Goal: Transaction & Acquisition: Purchase product/service

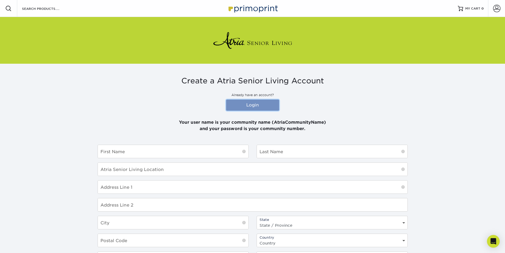
click at [262, 105] on link "Login" at bounding box center [252, 104] width 53 height 11
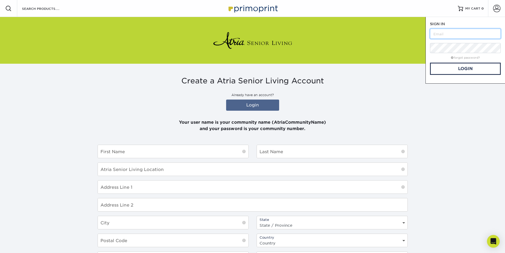
click at [442, 34] on input "text" at bounding box center [465, 34] width 71 height 10
click at [460, 66] on link "Login" at bounding box center [465, 69] width 71 height 12
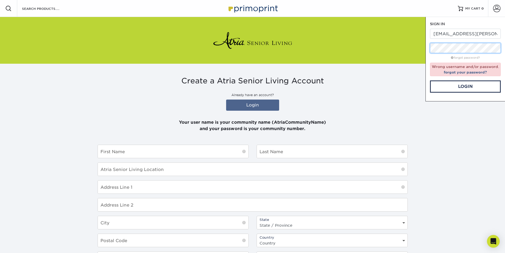
click at [419, 49] on div "Resources Menu Search Products Account SIGN IN CREATE AN ACCOUNT [EMAIL_ADDRESS…" at bounding box center [252, 169] width 505 height 339
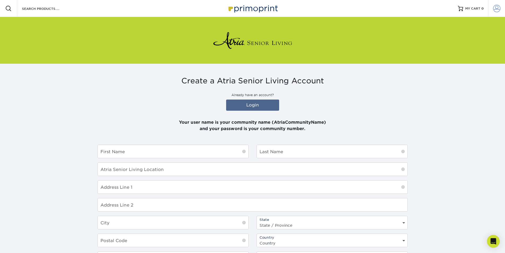
click at [494, 9] on span at bounding box center [496, 8] width 7 height 7
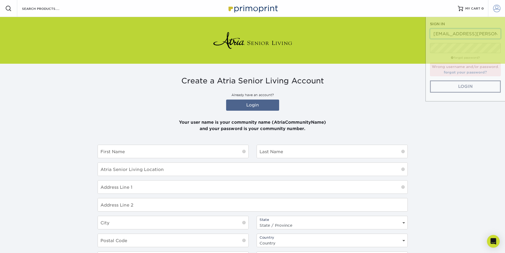
scroll to position [0, 20]
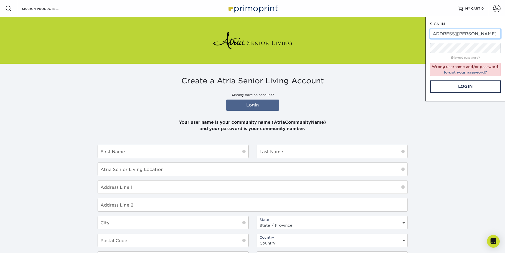
click at [464, 35] on input "[EMAIL_ADDRESS][PERSON_NAME][DOMAIN_NAME]" at bounding box center [465, 34] width 71 height 10
drag, startPoint x: 436, startPoint y: 34, endPoint x: 503, endPoint y: 34, distance: 67.1
click at [503, 34] on div "SIGN IN CREATE AN ACCOUNT [EMAIL_ADDRESS][PERSON_NAME][DOMAIN_NAME] forgot pass…" at bounding box center [465, 59] width 80 height 84
type input "j"
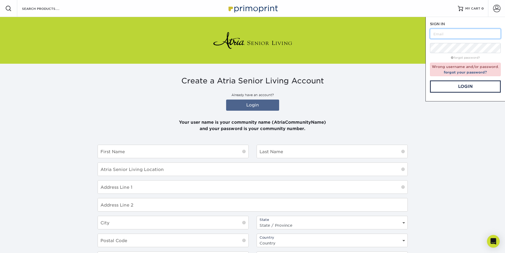
click at [450, 36] on input "text" at bounding box center [465, 34] width 71 height 10
click at [465, 91] on link "Login" at bounding box center [465, 86] width 71 height 12
click at [404, 47] on div "Resources Menu Search Products Account SIGN IN CREATE AN ACCOUNT Atria [GEOGRAP…" at bounding box center [252, 169] width 505 height 339
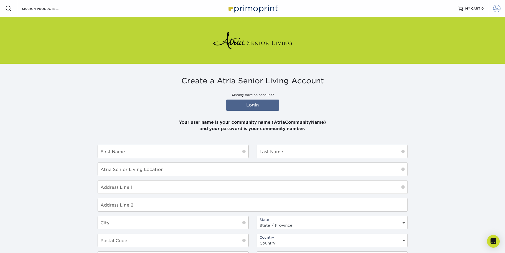
click at [493, 9] on span at bounding box center [496, 8] width 7 height 7
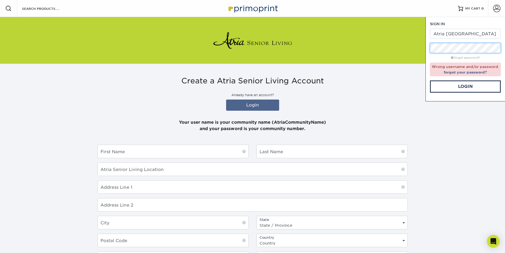
click at [397, 47] on div "Resources Menu Search Products Account SIGN IN CREATE AN ACCOUNT Atria [GEOGRAP…" at bounding box center [252, 169] width 505 height 339
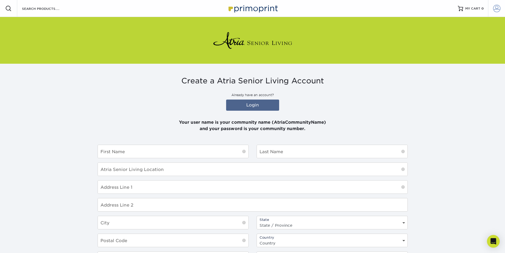
click at [499, 7] on span at bounding box center [496, 8] width 7 height 7
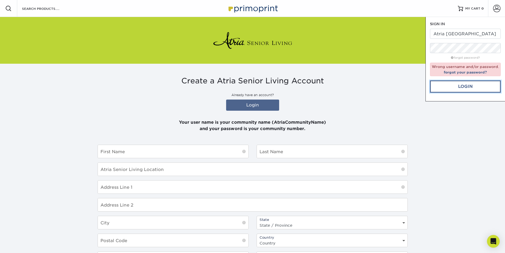
click at [440, 85] on link "Login" at bounding box center [465, 86] width 71 height 12
click at [446, 35] on input "Atria [GEOGRAPHIC_DATA]" at bounding box center [465, 34] width 71 height 10
type input "AtriaWalnutCreek"
click at [449, 85] on link "Login" at bounding box center [465, 86] width 71 height 12
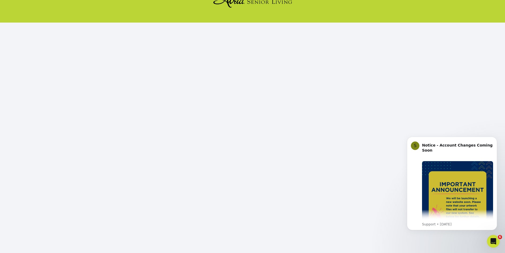
scroll to position [46, 0]
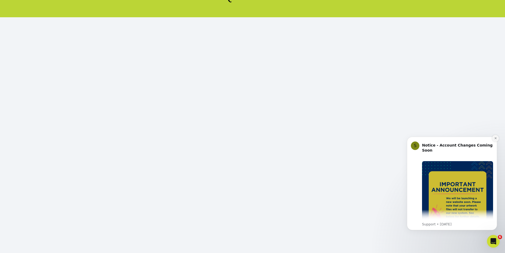
click at [493, 138] on button "Dismiss notification" at bounding box center [495, 138] width 7 height 7
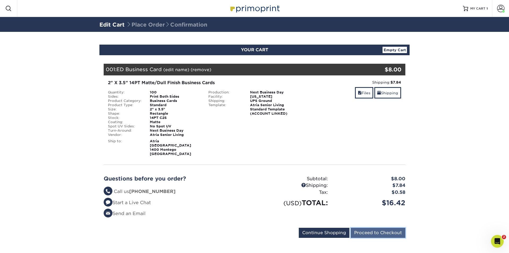
click at [364, 229] on input "Proceed to Checkout" at bounding box center [378, 232] width 55 height 10
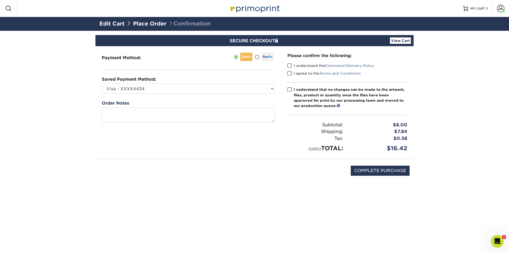
click at [289, 66] on span at bounding box center [289, 65] width 5 height 5
click at [0, 0] on input "I understand the Estimated Delivery Policy" at bounding box center [0, 0] width 0 height 0
click at [289, 73] on span at bounding box center [289, 73] width 5 height 5
click at [0, 0] on input "I agree to the Terms and Conditions" at bounding box center [0, 0] width 0 height 0
click at [289, 90] on span at bounding box center [289, 89] width 5 height 5
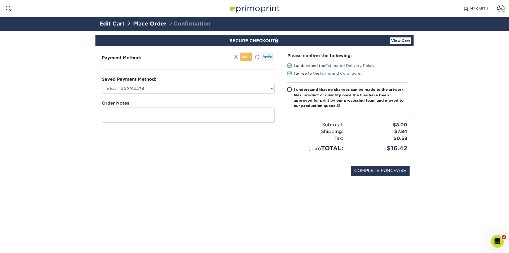
click at [0, 0] on input "I understand that no changes can be made to the artwork, files, product or quan…" at bounding box center [0, 0] width 0 height 0
click at [367, 169] on input "COMPLETE PURCHASE" at bounding box center [380, 170] width 59 height 10
type input "PROCESSING, PLEASE WAIT..."
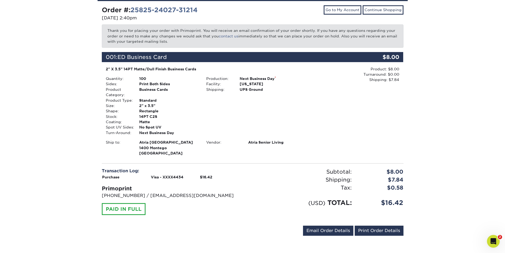
scroll to position [56, 0]
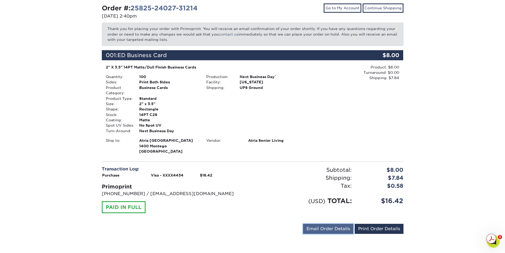
click at [337, 228] on link "Email Order Details" at bounding box center [328, 228] width 50 height 10
click at [344, 229] on button "Send" at bounding box center [346, 229] width 15 height 10
